Goal: Check status: Check status

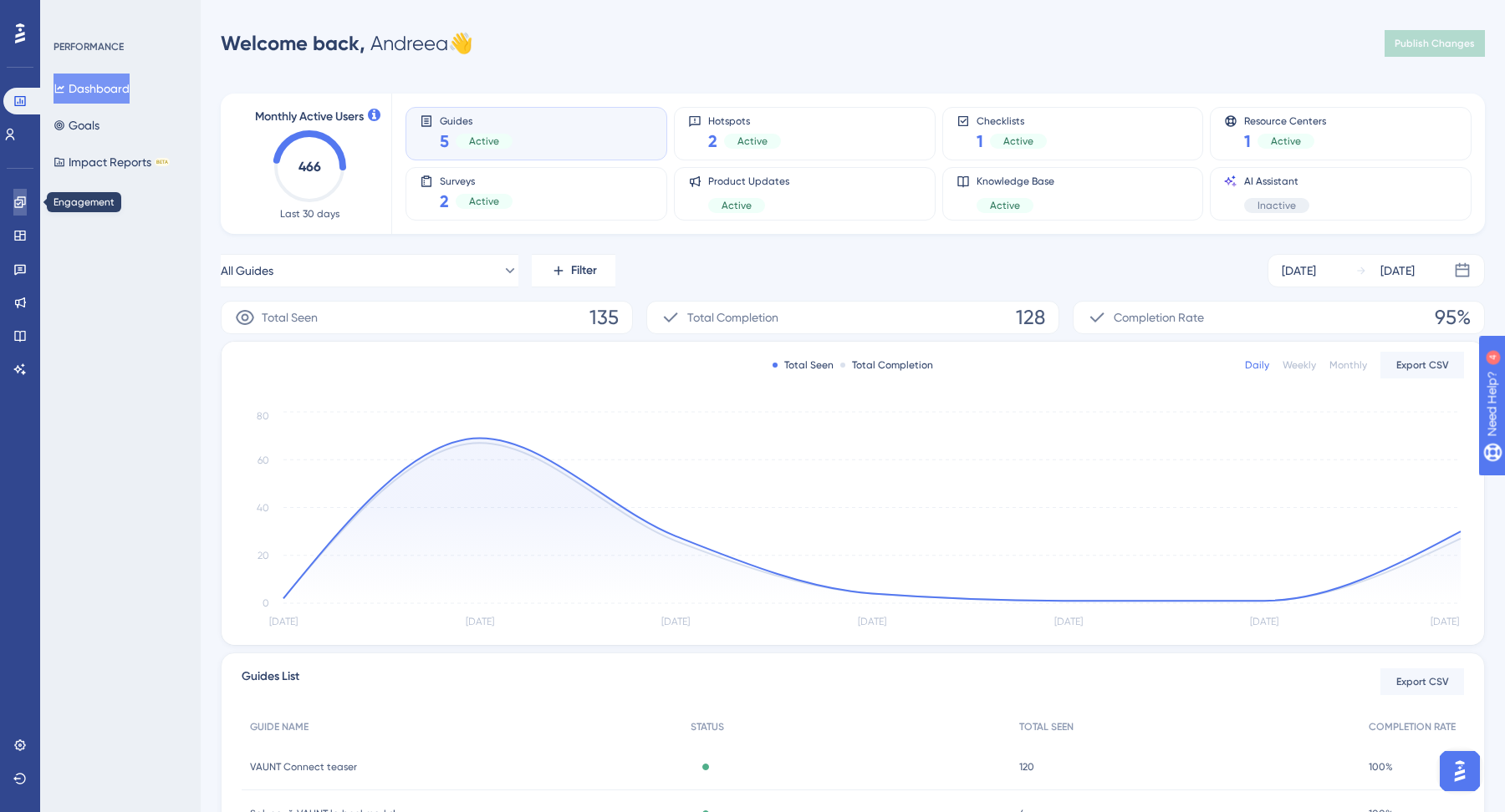
click at [21, 201] on icon at bounding box center [20, 201] width 11 height 11
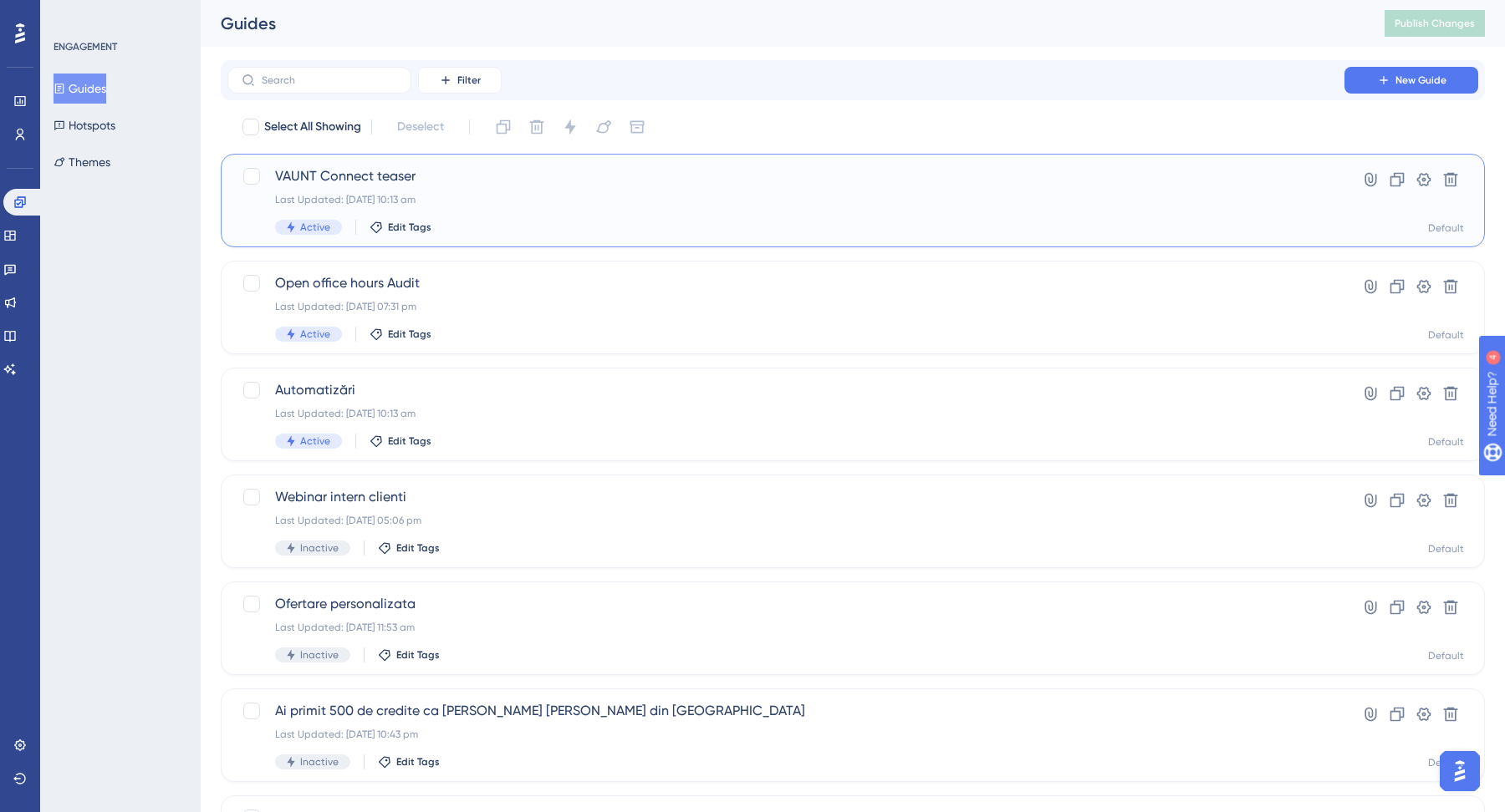
click at [596, 220] on div "Active Edit Tags" at bounding box center [786, 227] width 1022 height 15
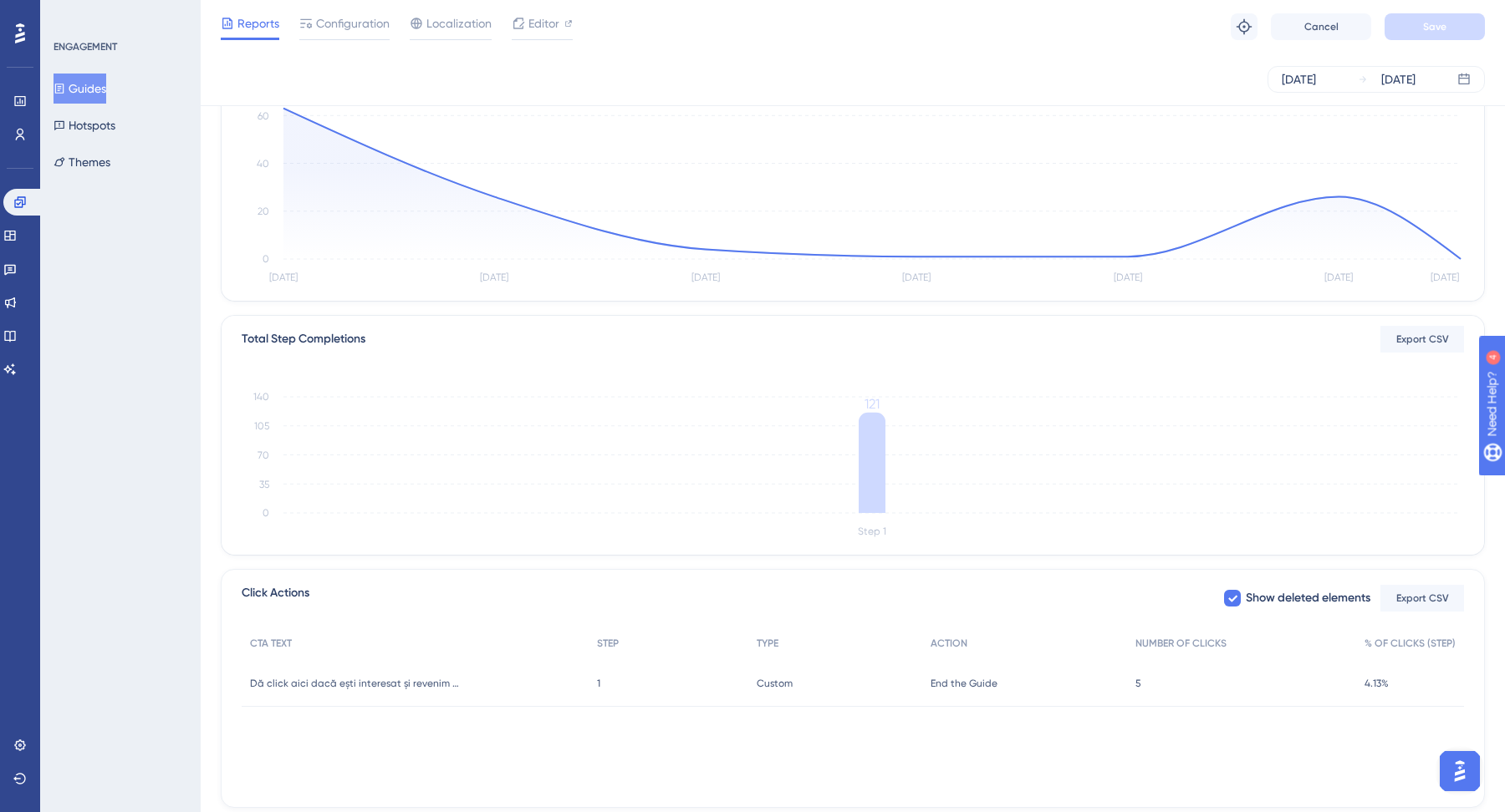
scroll to position [245, 0]
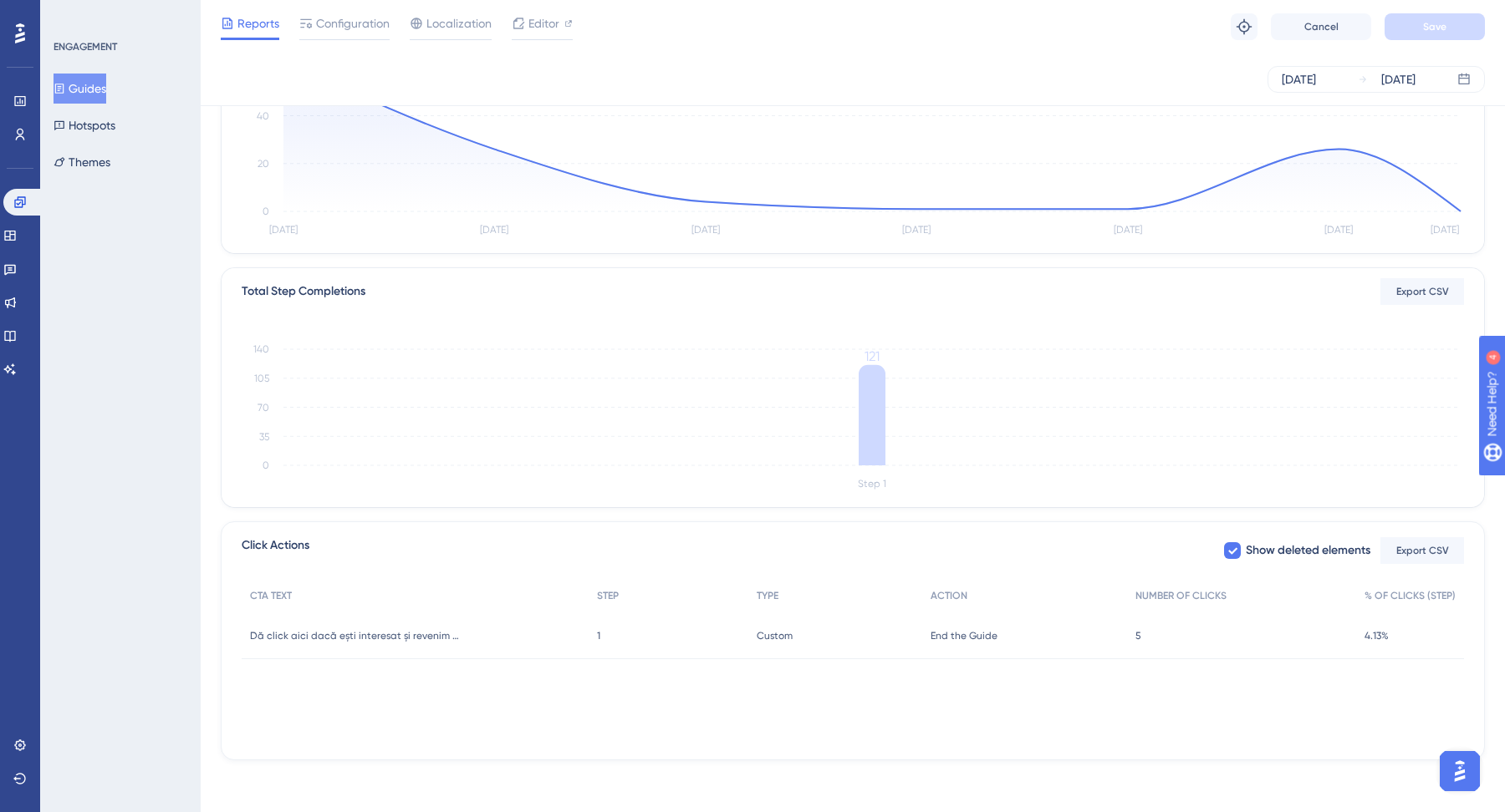
click at [1061, 631] on div "End the Guide End the Guide" at bounding box center [1025, 635] width 205 height 47
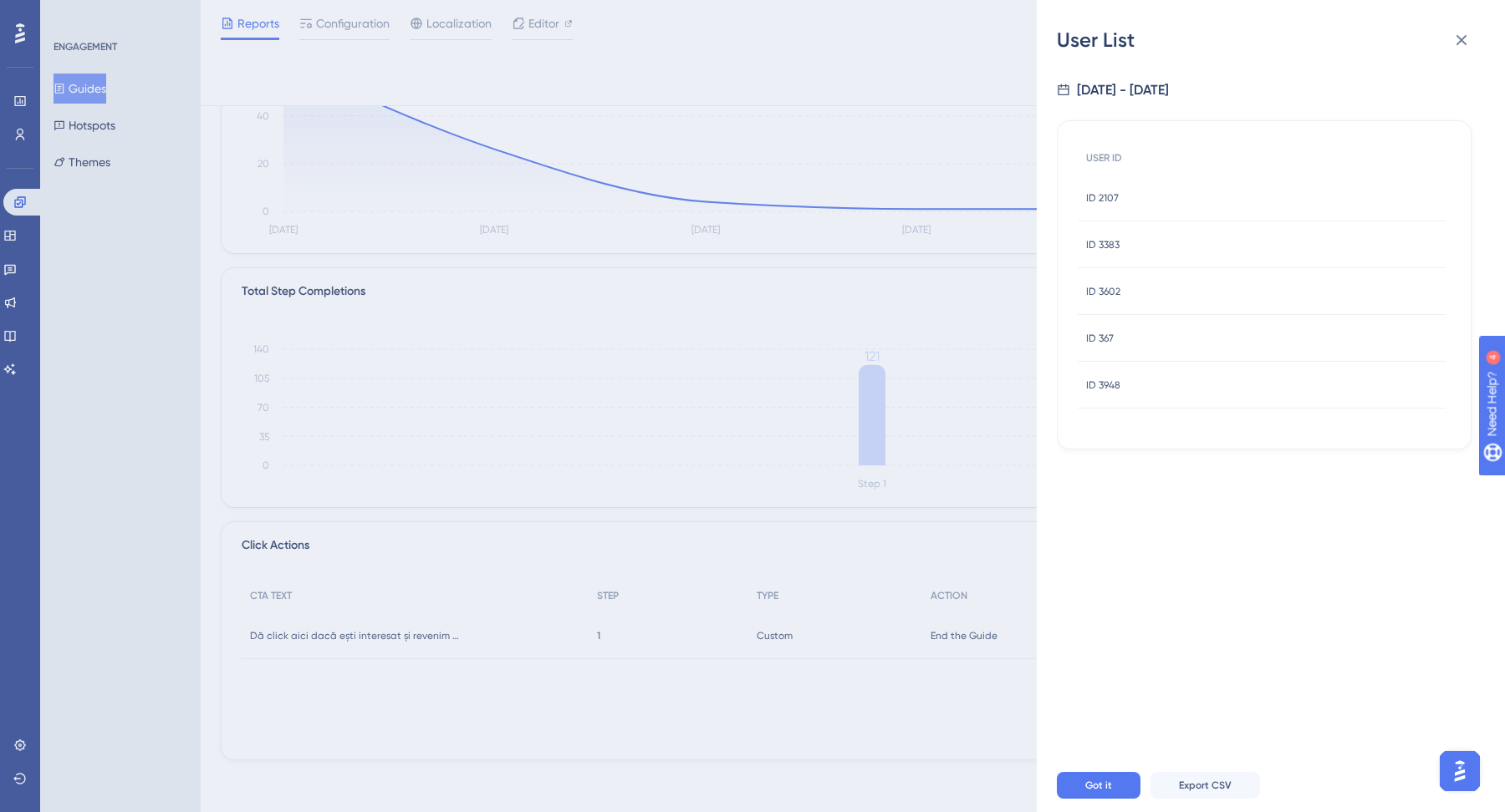
click at [1166, 199] on div "ID 2107 ID 2107" at bounding box center [1262, 198] width 368 height 47
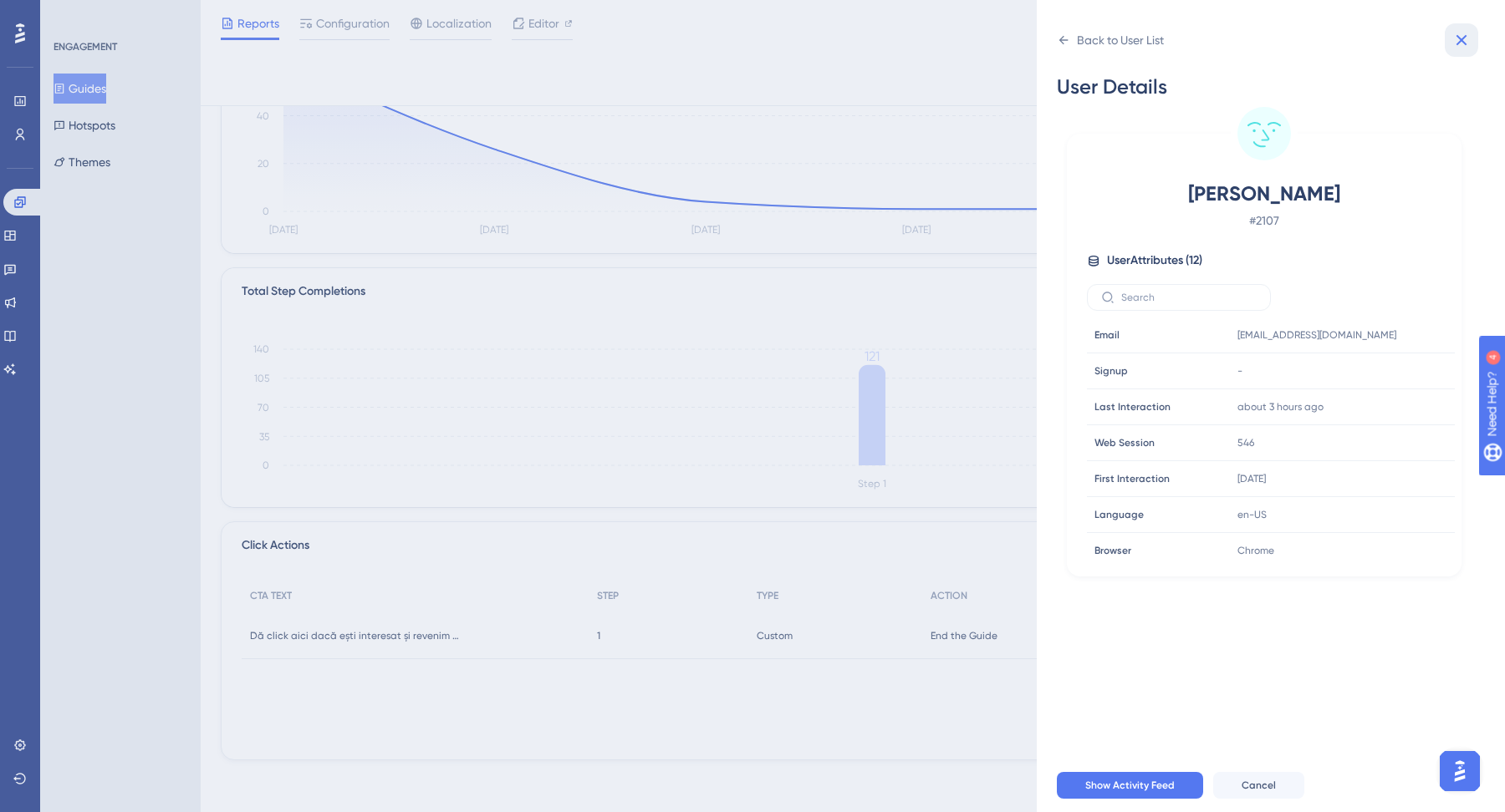
click at [1203, 43] on icon at bounding box center [1461, 41] width 11 height 11
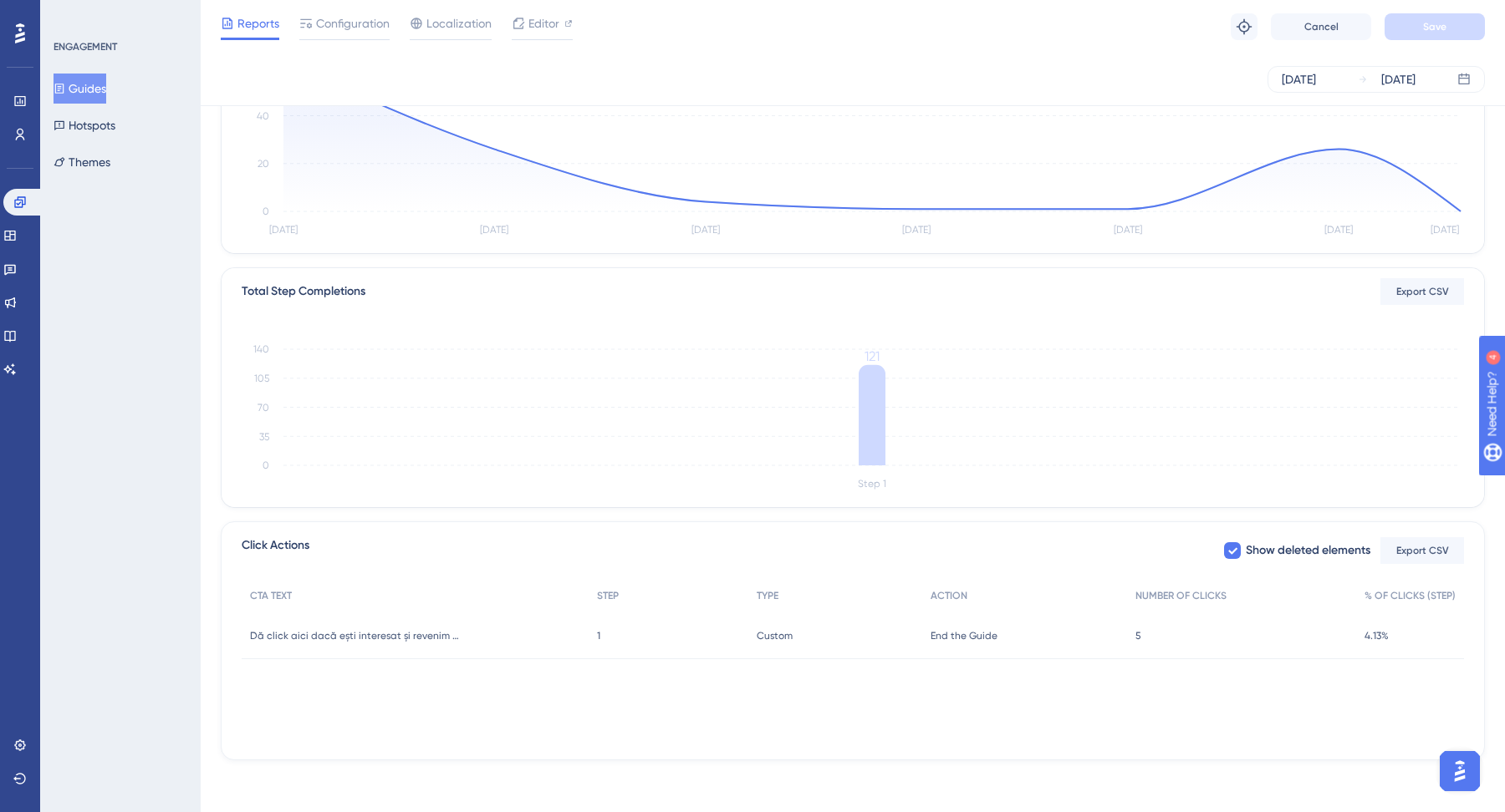
click at [1176, 633] on div "5 5" at bounding box center [1241, 635] width 229 height 47
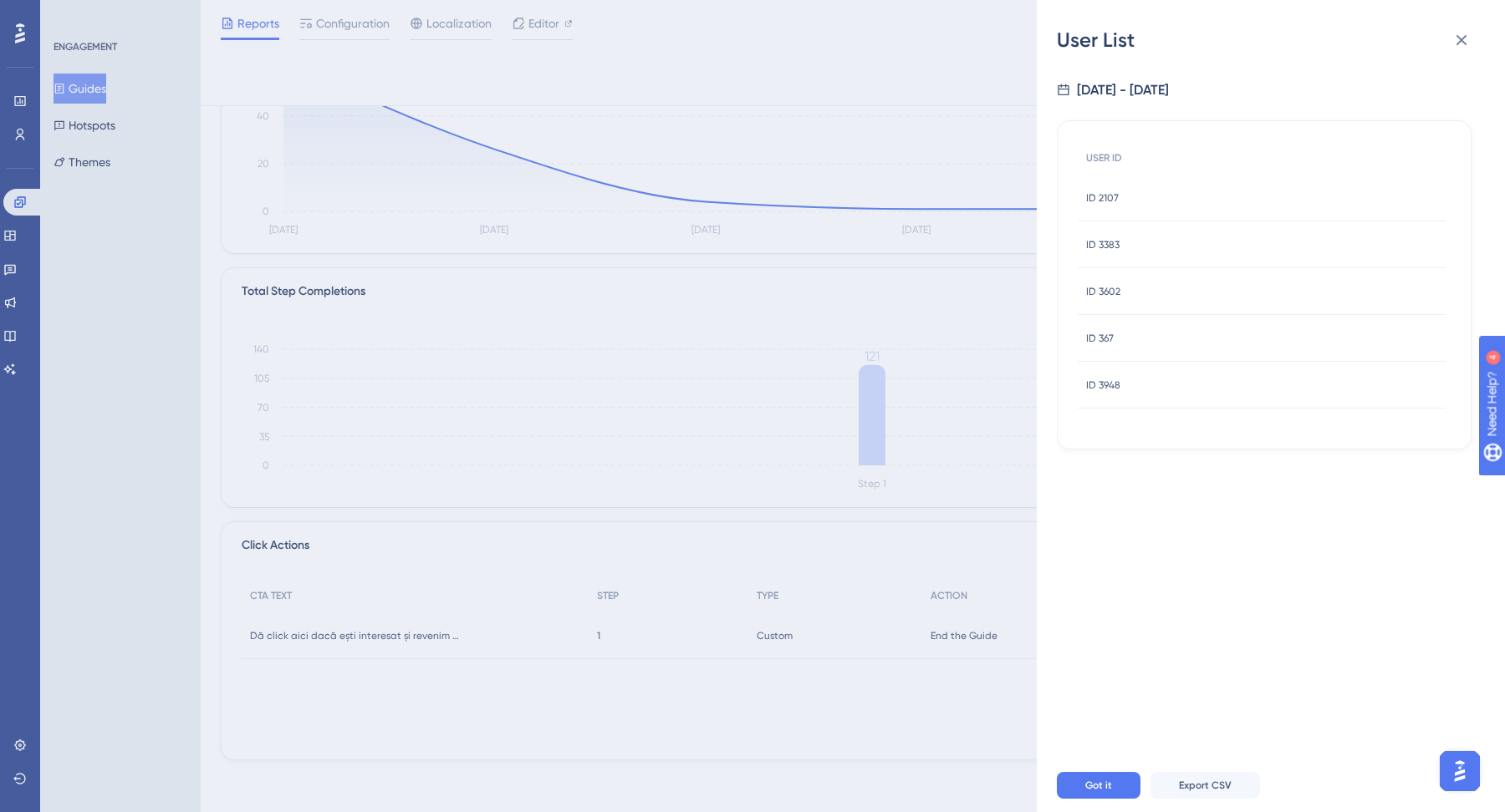
click at [1203, 387] on div "ID 3948 ID 3948" at bounding box center [1262, 385] width 368 height 47
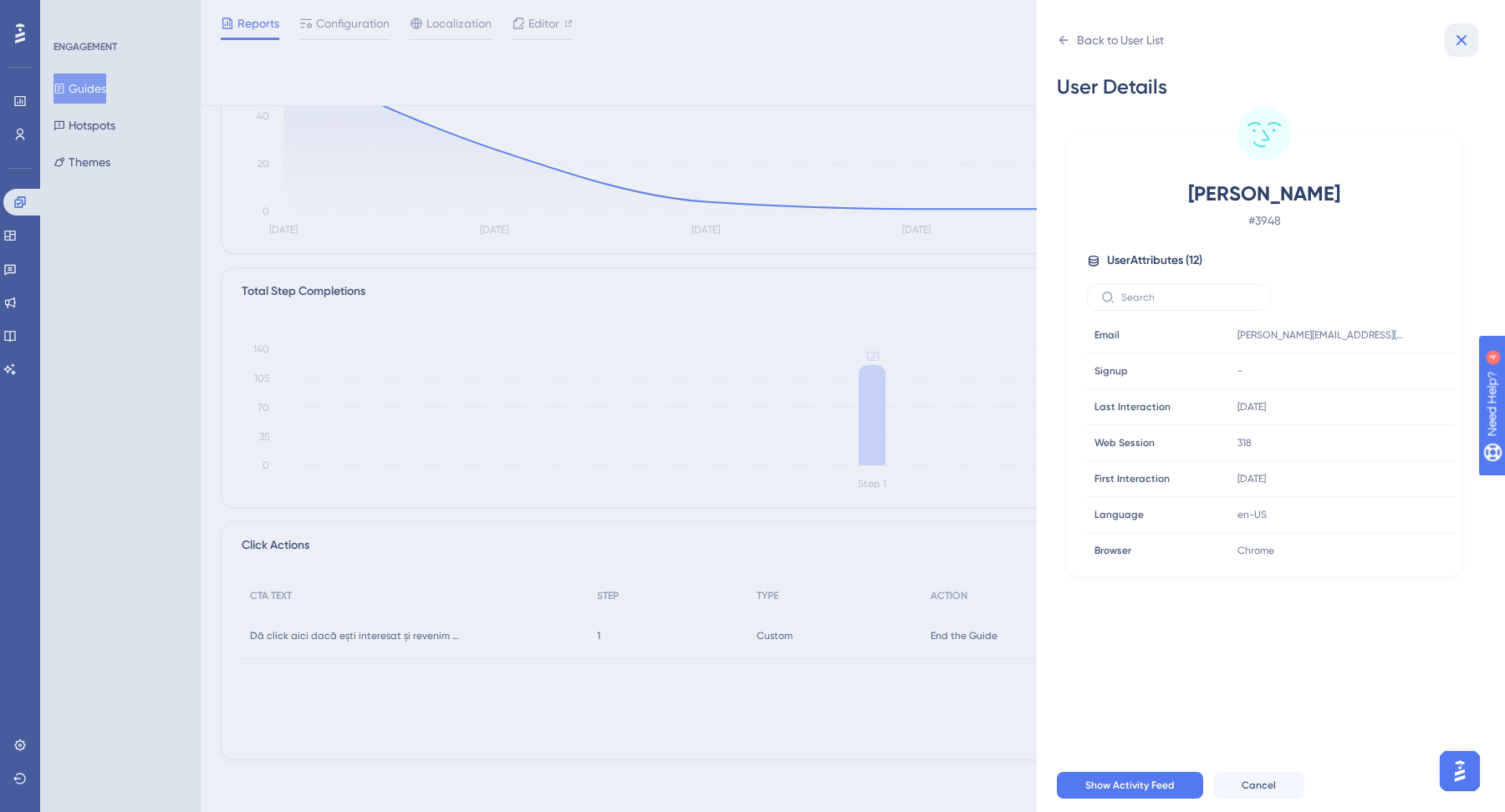
click at [1203, 42] on icon at bounding box center [1461, 41] width 11 height 11
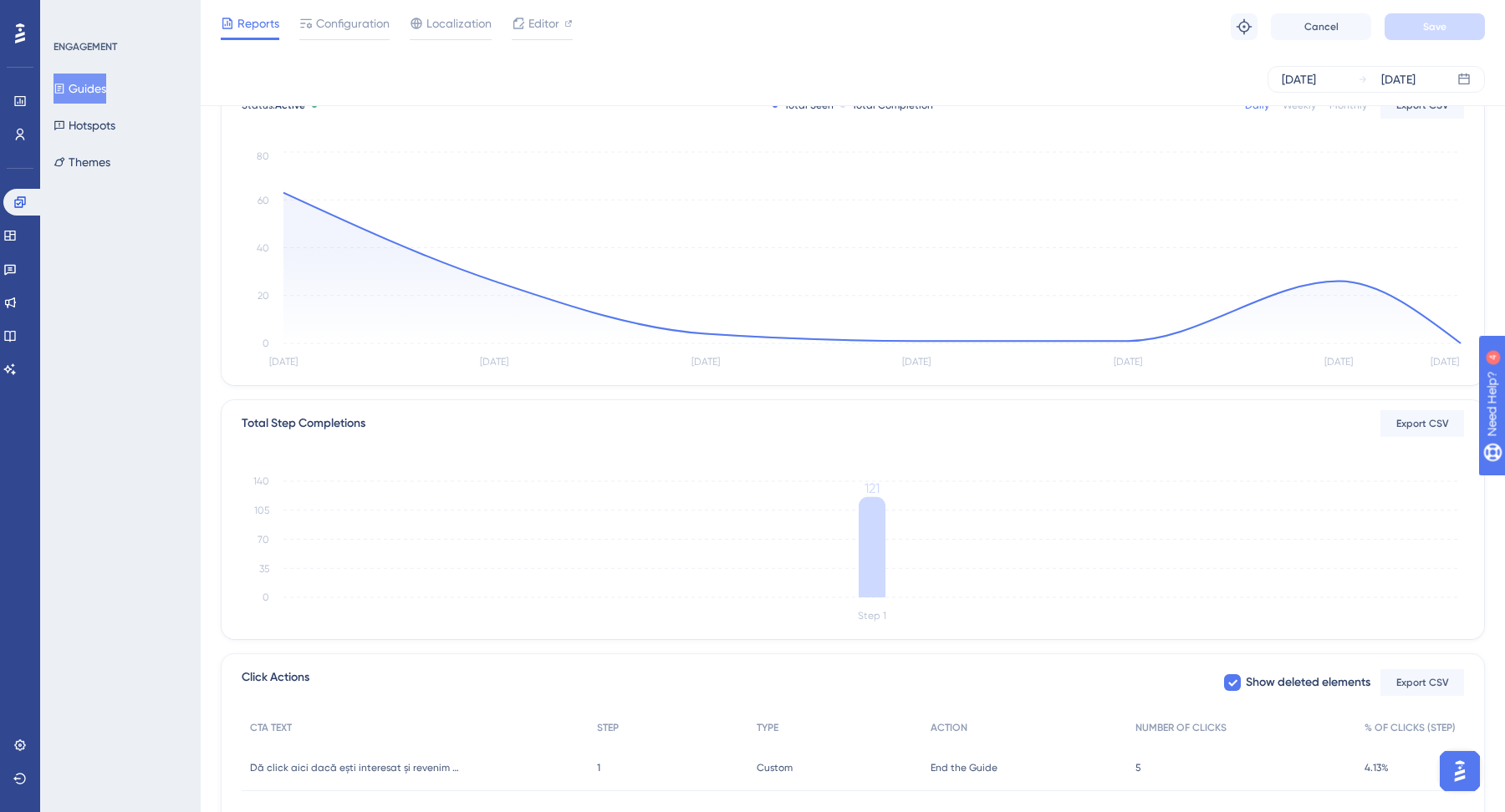
scroll to position [0, 0]
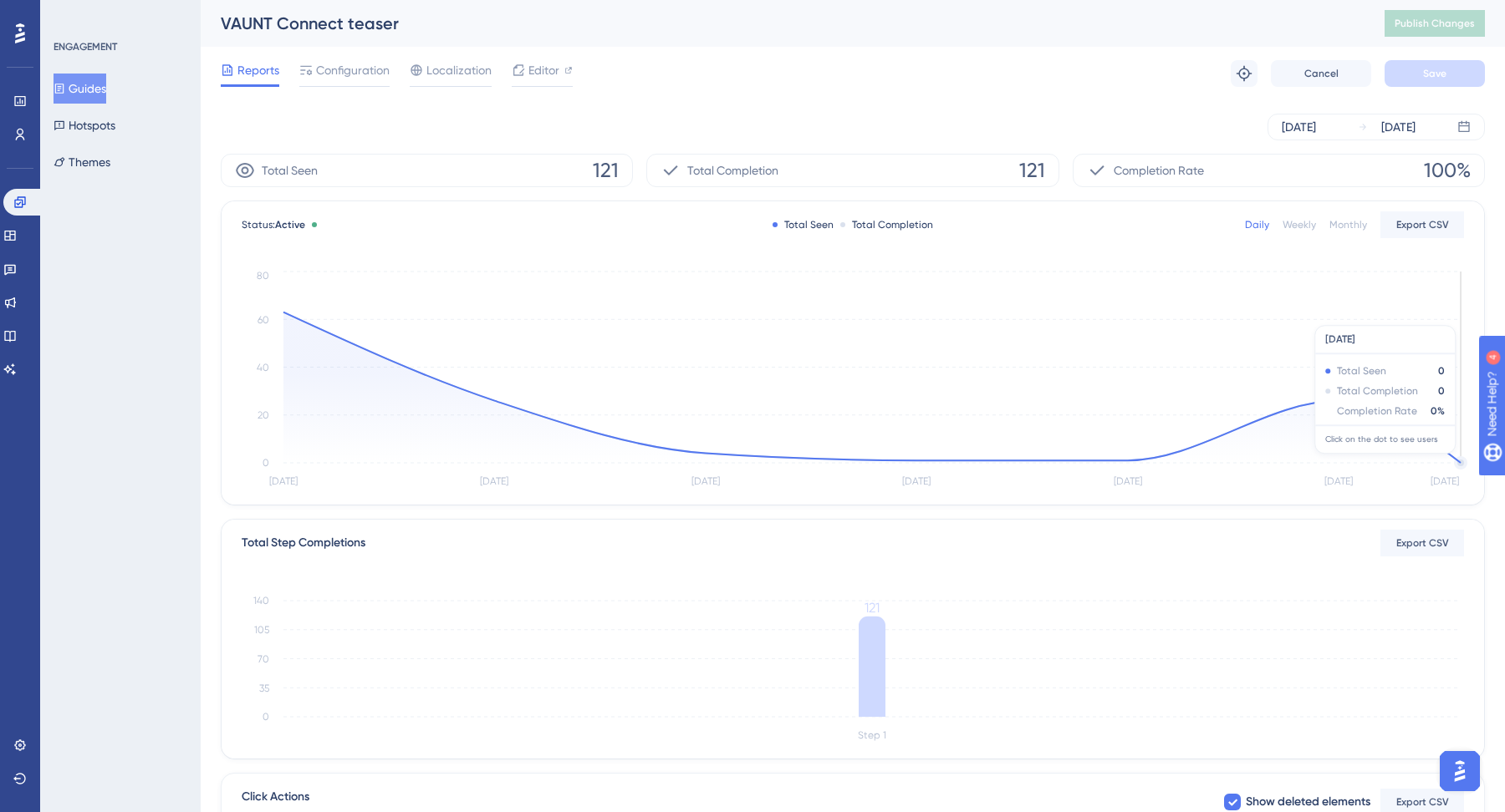
click at [1203, 461] on icon at bounding box center [872, 388] width 1177 height 151
click at [1203, 375] on icon "[DATE] Aug [DATE] Aug [DATE] Aug [DATE] 0 20 40 60 80" at bounding box center [853, 379] width 1224 height 225
click at [1458, 460] on circle at bounding box center [1460, 462] width 10 height 10
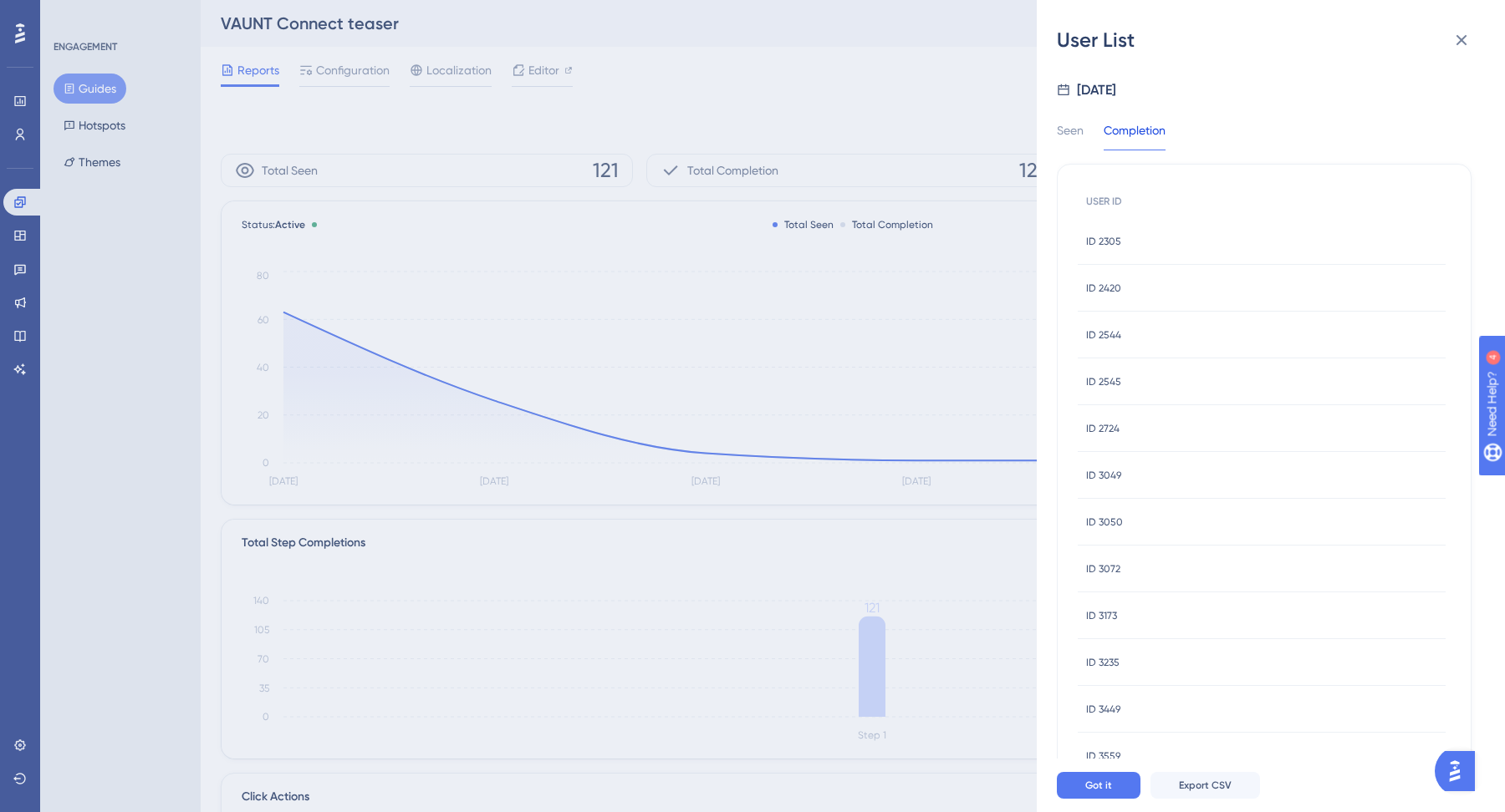
click at [1200, 243] on div "ID 2305 ID 2305" at bounding box center [1262, 241] width 368 height 47
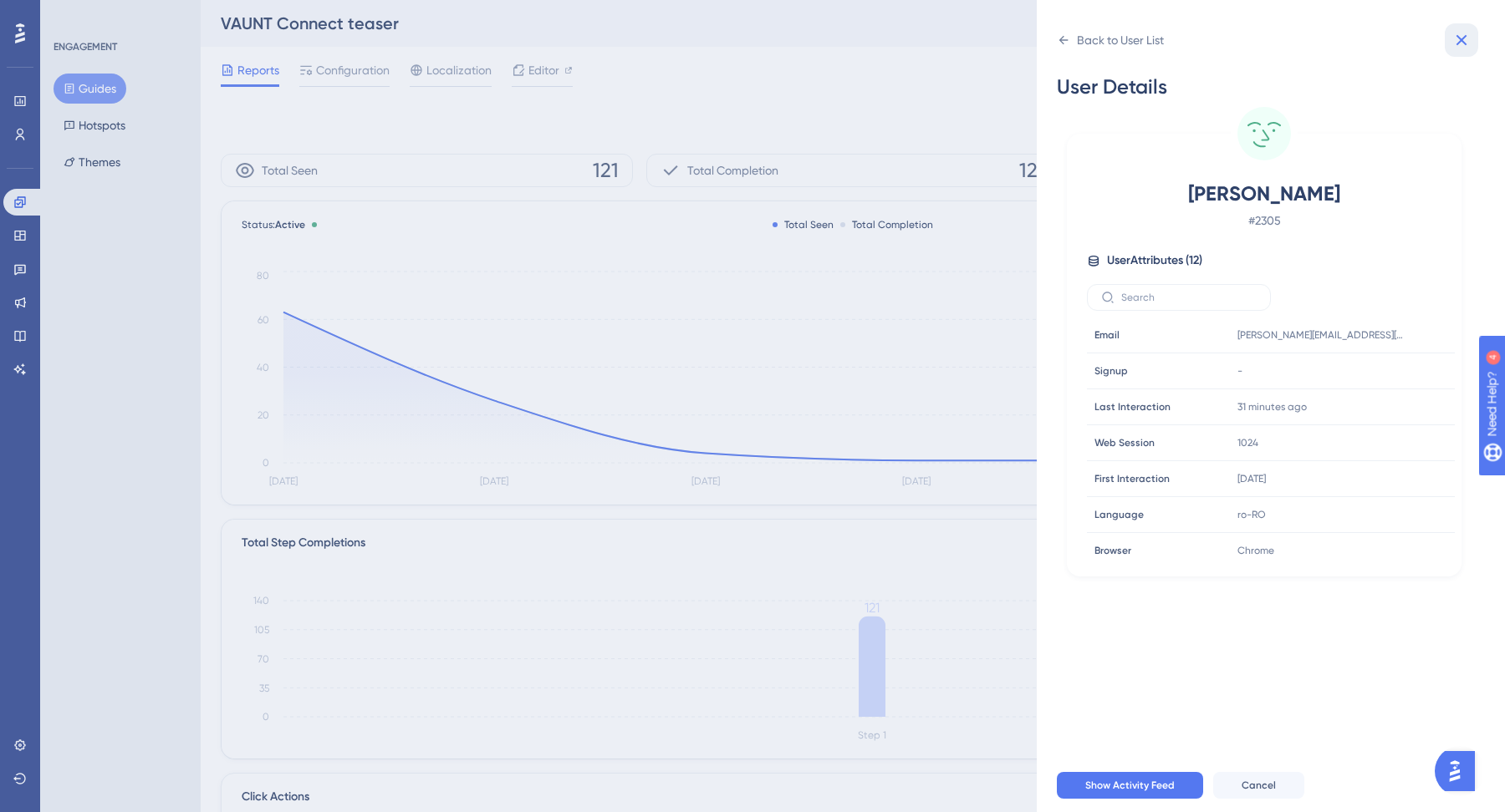
click at [1461, 45] on icon at bounding box center [1461, 40] width 20 height 20
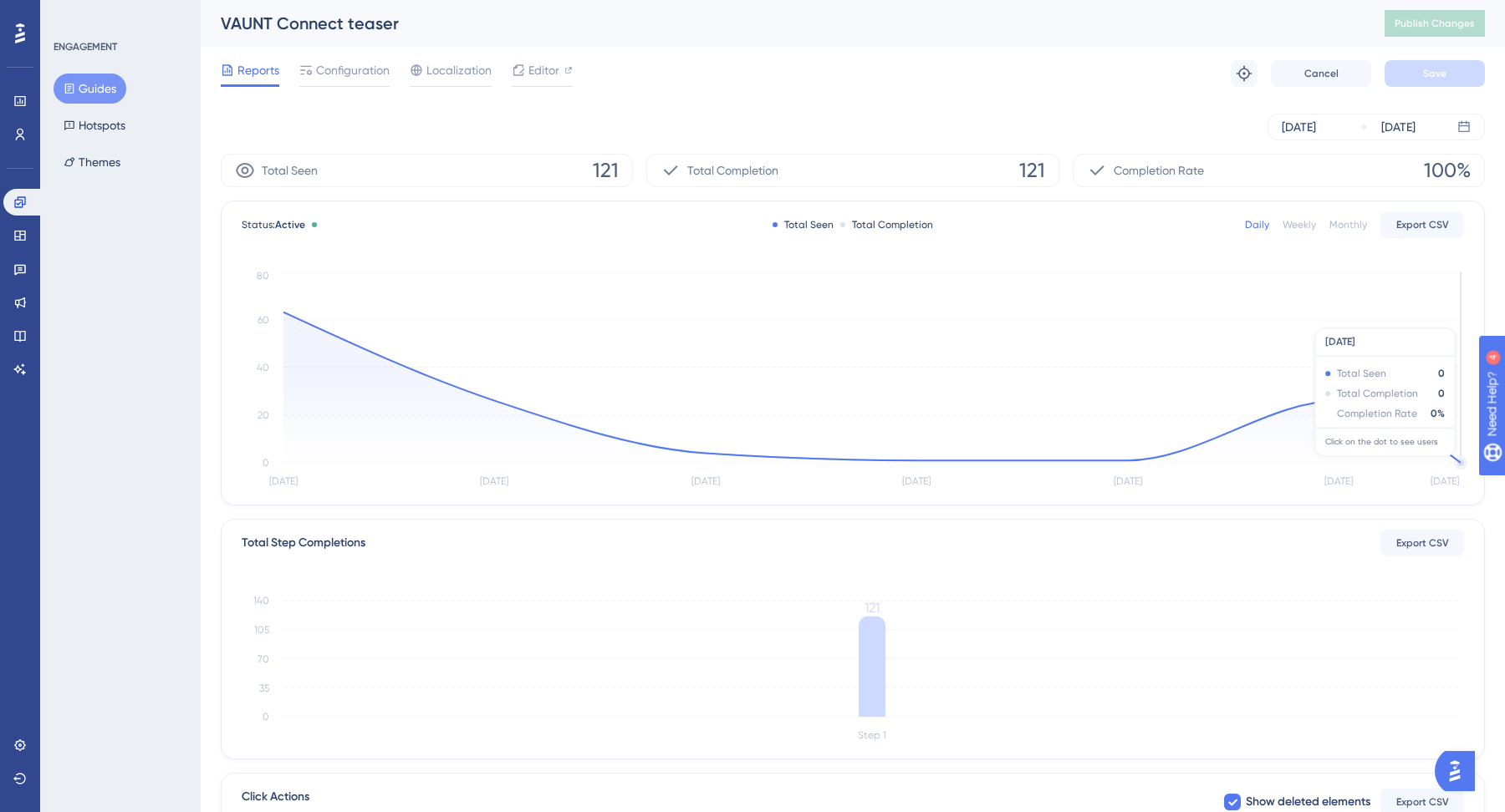
click at [1455, 463] on circle at bounding box center [1460, 462] width 10 height 10
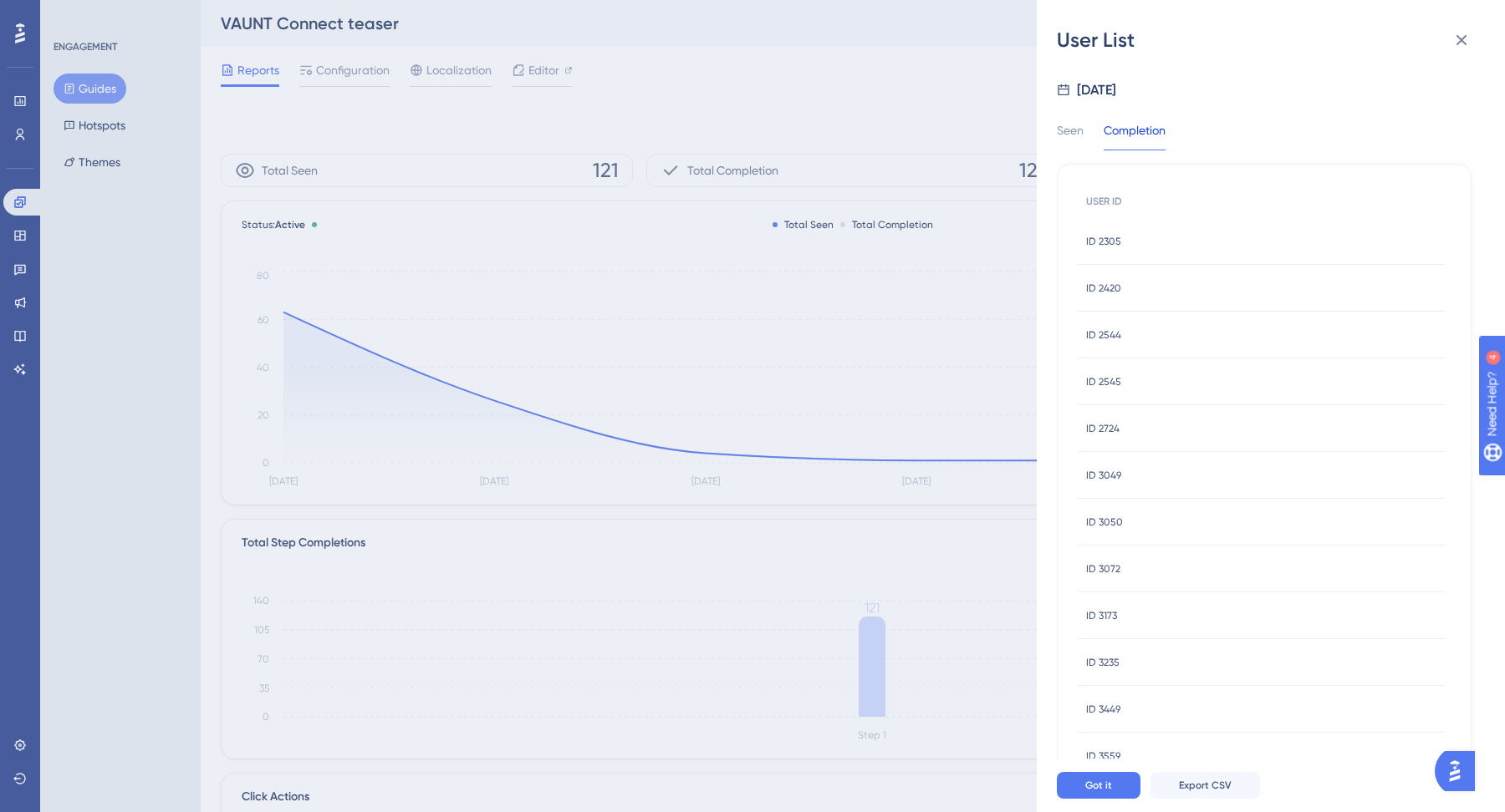
scroll to position [468, 0]
click at [1151, 727] on button "2" at bounding box center [1158, 726] width 27 height 27
click at [1108, 469] on span "ID 660" at bounding box center [1100, 475] width 29 height 13
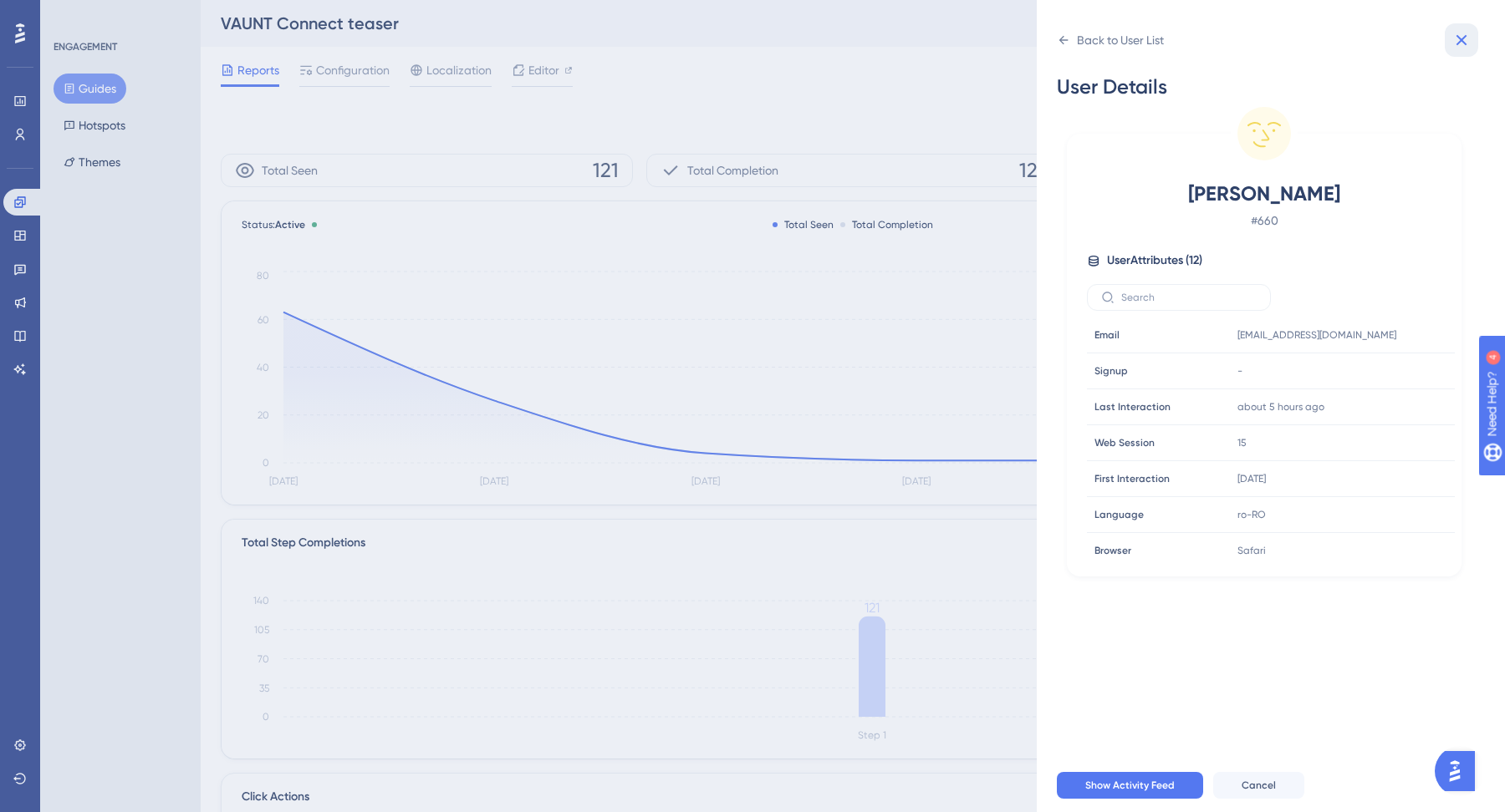
click at [1465, 42] on icon at bounding box center [1461, 40] width 20 height 20
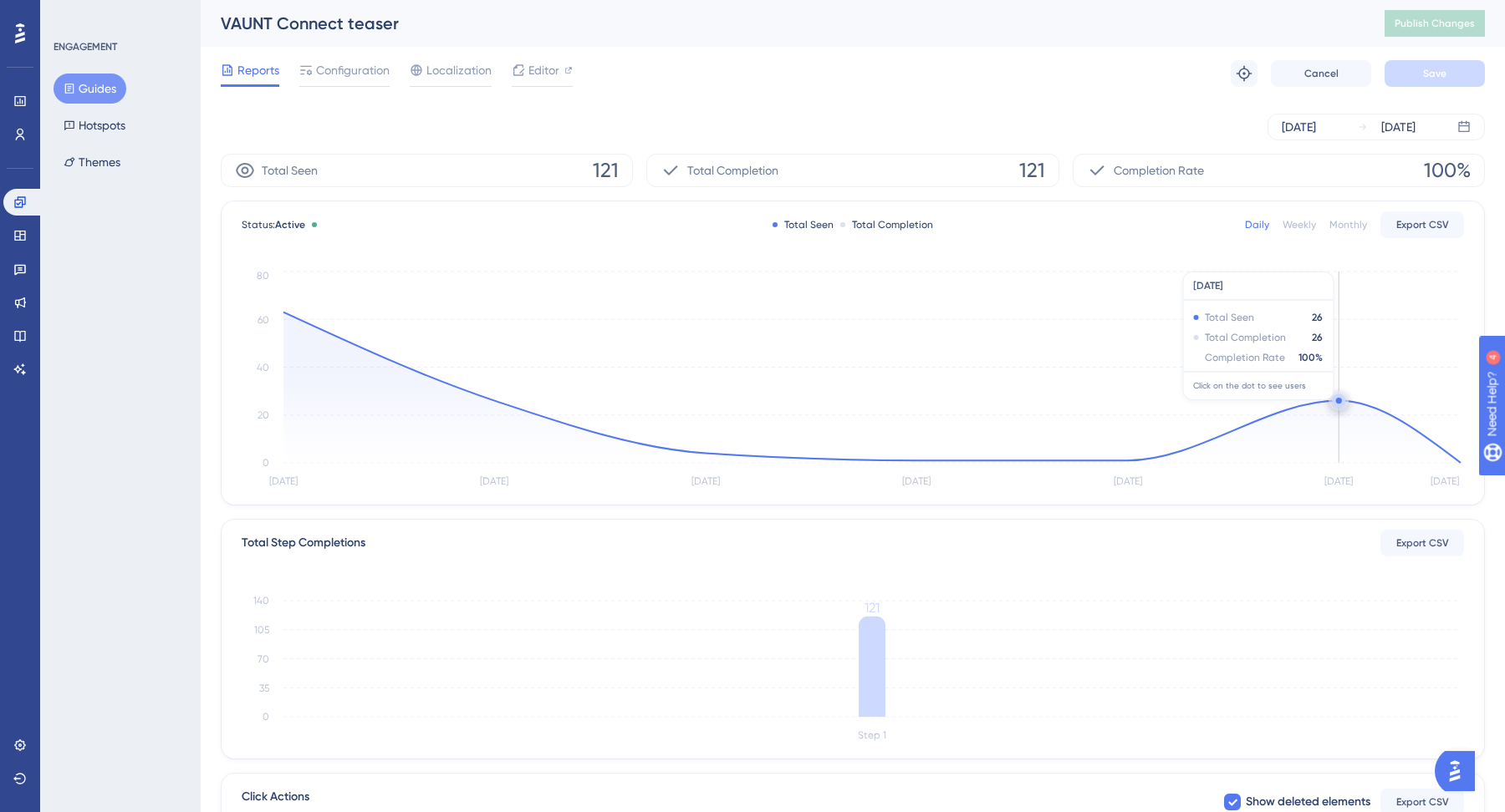
click at [1338, 403] on circle at bounding box center [1339, 400] width 6 height 6
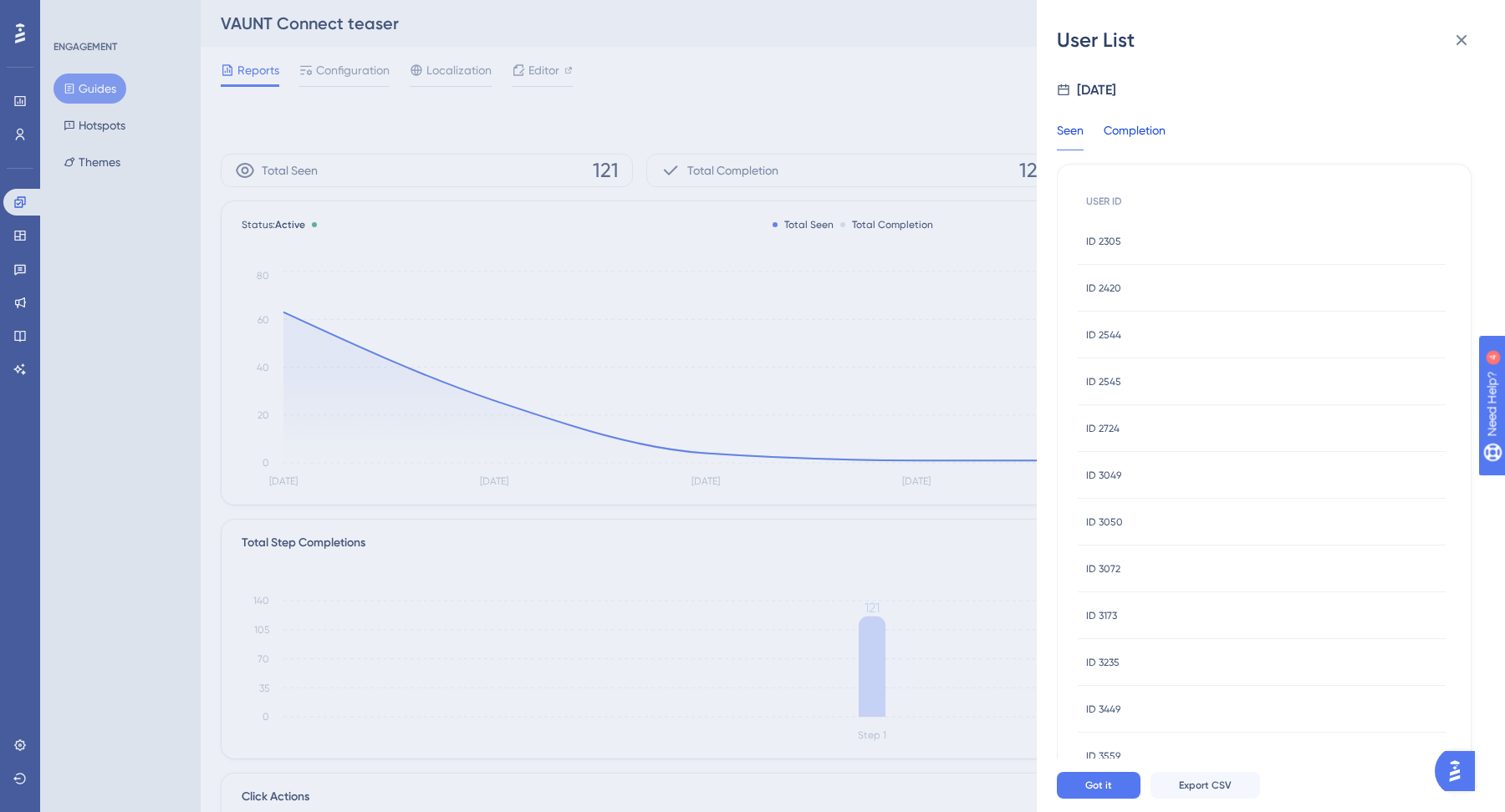
click at [1146, 141] on div "Completion" at bounding box center [1135, 136] width 62 height 30
click at [1468, 44] on icon at bounding box center [1461, 40] width 20 height 20
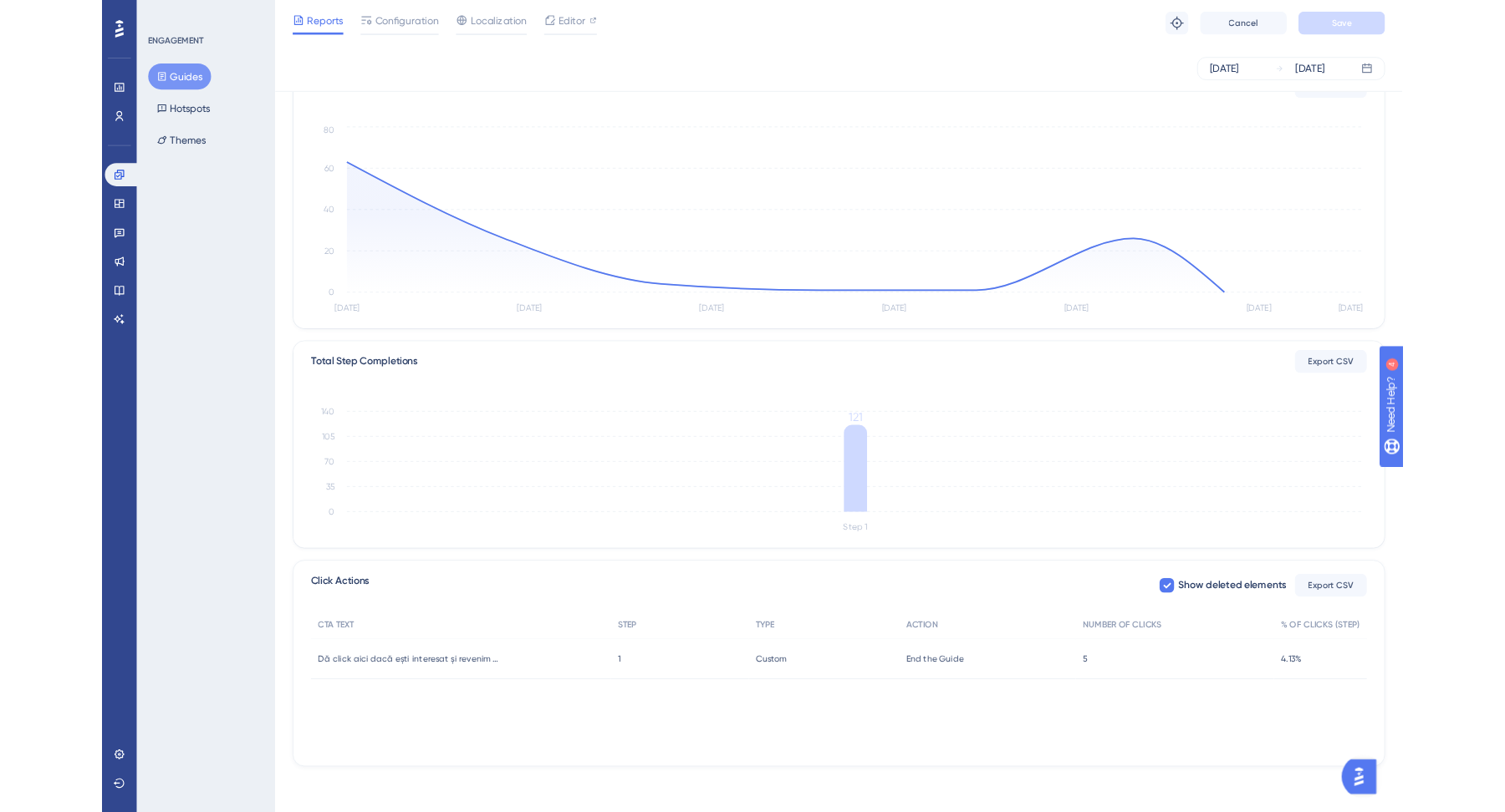
scroll to position [244, 0]
